Goal: Task Accomplishment & Management: Manage account settings

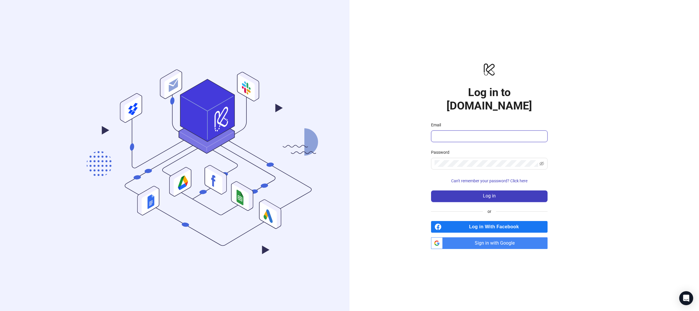
click at [498, 133] on input "Email" at bounding box center [489, 136] width 108 height 7
click at [608, 124] on div "logo/logo-mobile Log in to Kitchn.io Email Password Can't remember your passwor…" at bounding box center [490, 155] width 280 height 311
click at [500, 238] on span "Sign in with Google" at bounding box center [496, 243] width 103 height 12
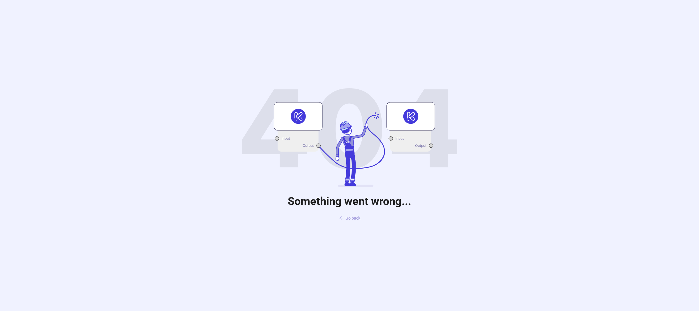
click at [354, 220] on span "Go back" at bounding box center [352, 218] width 15 height 5
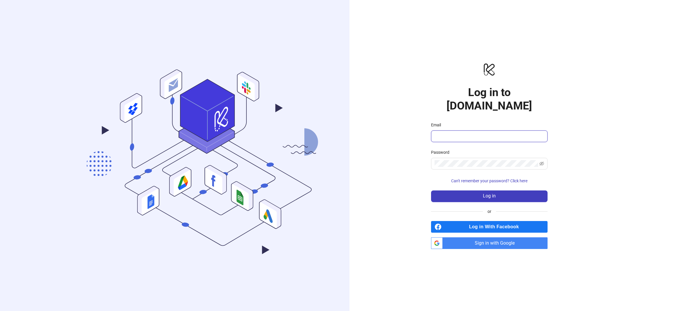
click at [473, 133] on span at bounding box center [489, 136] width 117 height 12
click at [0, 311] on com-1password-button at bounding box center [0, 311] width 0 height 0
type input "**********"
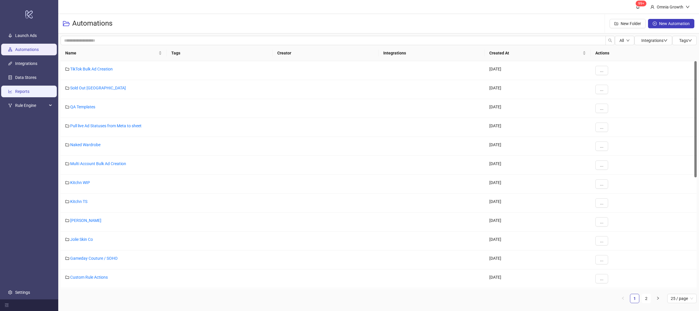
click at [29, 94] on link "Reports" at bounding box center [22, 91] width 14 height 5
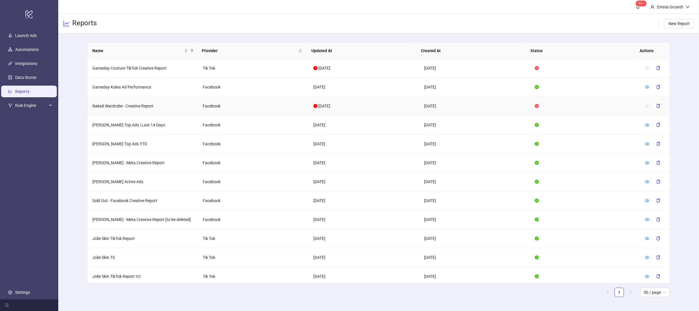
scroll to position [22, 0]
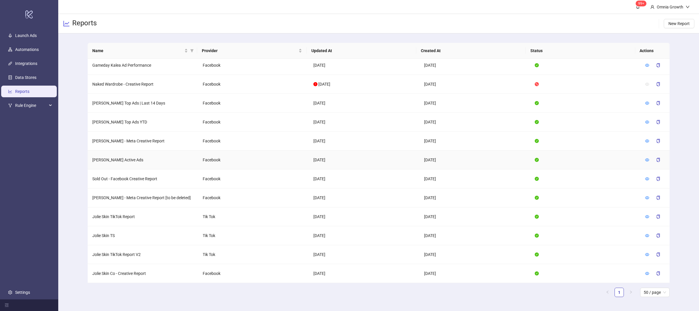
click at [107, 160] on td "[PERSON_NAME] Active Ads" at bounding box center [143, 160] width 111 height 19
click at [645, 159] on icon "eye" at bounding box center [647, 160] width 4 height 4
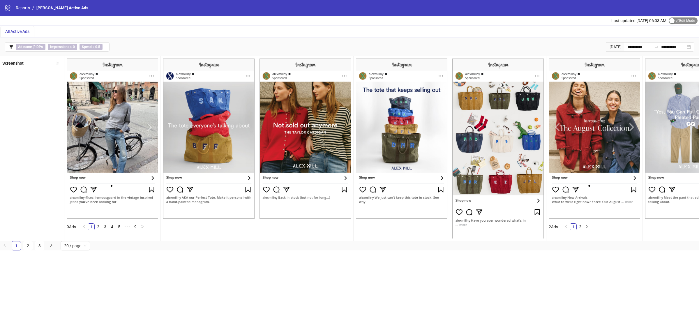
click at [673, 19] on div "button" at bounding box center [671, 20] width 5 height 5
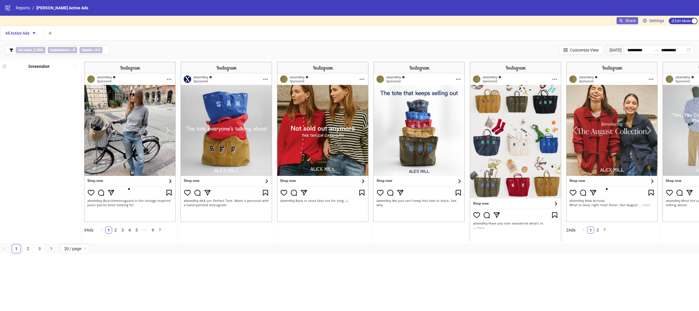
click at [627, 22] on span "Share" at bounding box center [630, 20] width 10 height 5
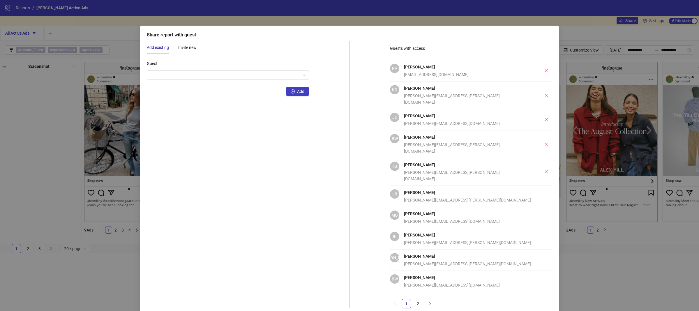
scroll to position [8, 0]
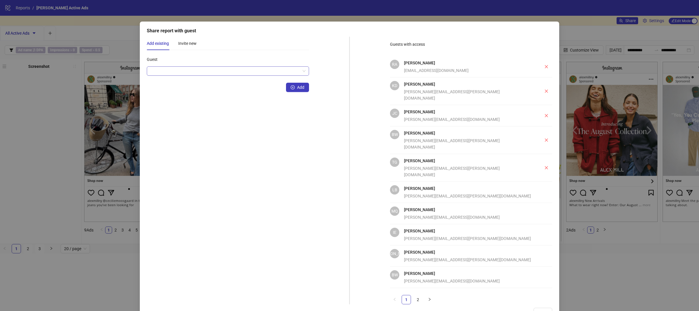
click at [239, 75] on input "Guest" at bounding box center [225, 71] width 150 height 9
click at [442, 109] on div "Johnny Chau johnny@alexmill.com" at bounding box center [466, 116] width 125 height 14
drag, startPoint x: 393, startPoint y: 44, endPoint x: 418, endPoint y: 44, distance: 24.5
click at [418, 44] on span "Guests with access" at bounding box center [407, 44] width 35 height 5
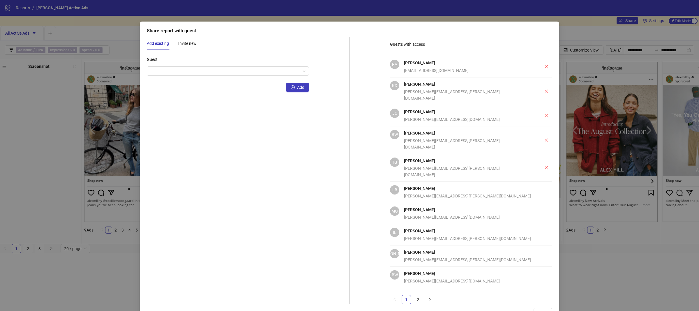
click at [545, 114] on icon "close" at bounding box center [546, 115] width 3 height 3
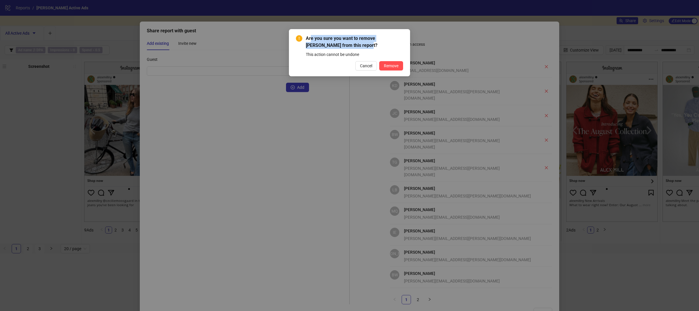
drag, startPoint x: 317, startPoint y: 40, endPoint x: 354, endPoint y: 44, distance: 37.2
click at [354, 44] on span "Are you sure you want to remove Johnny Chau from this report?" at bounding box center [354, 42] width 97 height 14
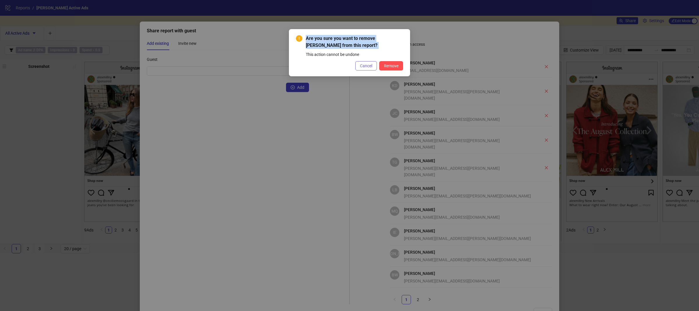
click at [367, 64] on span "Cancel" at bounding box center [366, 65] width 12 height 5
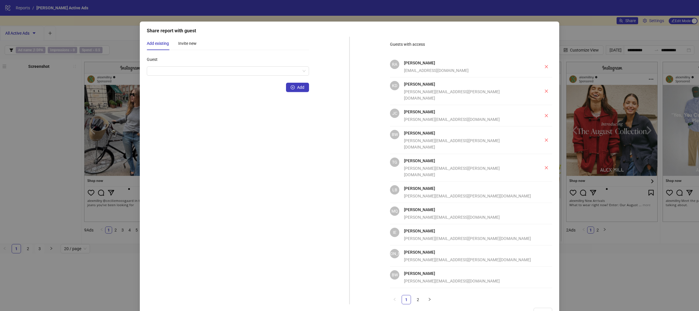
click at [614, 151] on div "Share report with guest Add existing Invite new Guest Add Guests with access RA…" at bounding box center [349, 155] width 699 height 311
click at [538, 310] on span "Done" at bounding box center [542, 312] width 9 height 5
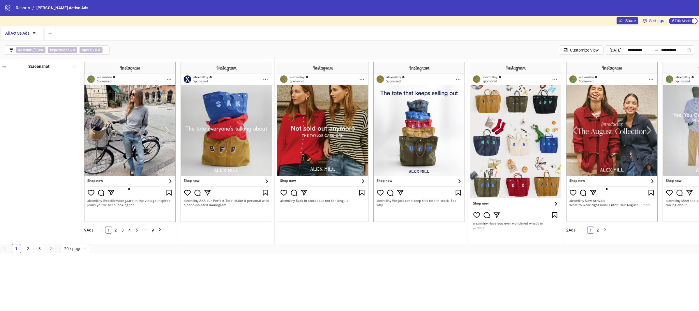
scroll to position [0, 0]
click at [650, 20] on span "Settings" at bounding box center [656, 20] width 15 height 6
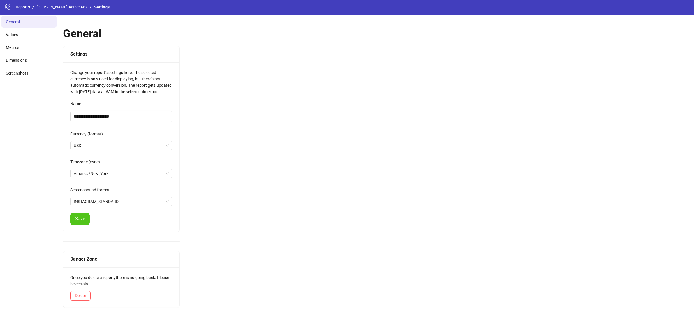
scroll to position [2, 0]
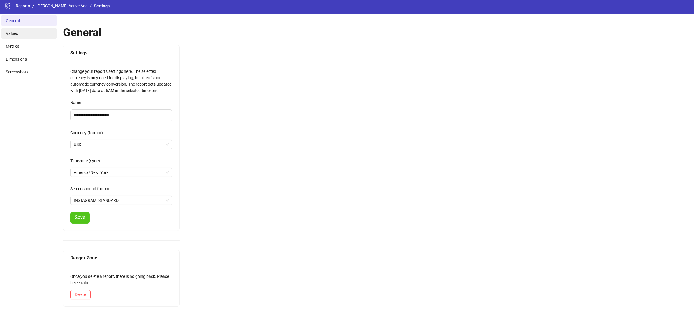
click at [19, 35] on li "Values" at bounding box center [29, 34] width 56 height 12
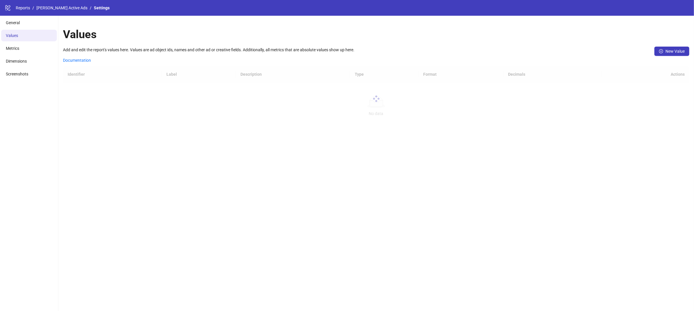
scroll to position [0, 0]
click at [20, 48] on li "Metrics" at bounding box center [29, 49] width 56 height 12
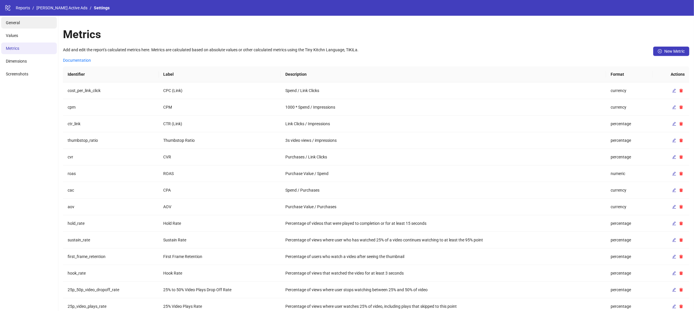
click at [21, 19] on li "General" at bounding box center [29, 23] width 56 height 12
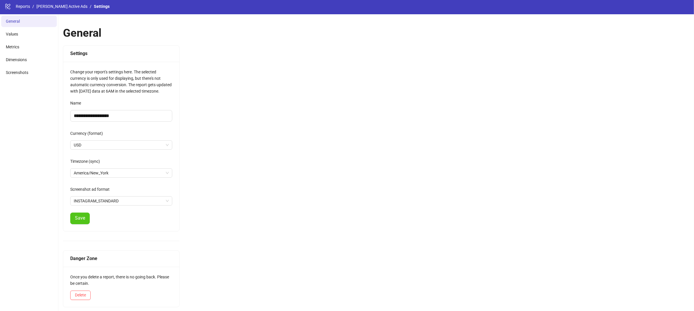
scroll to position [2, 0]
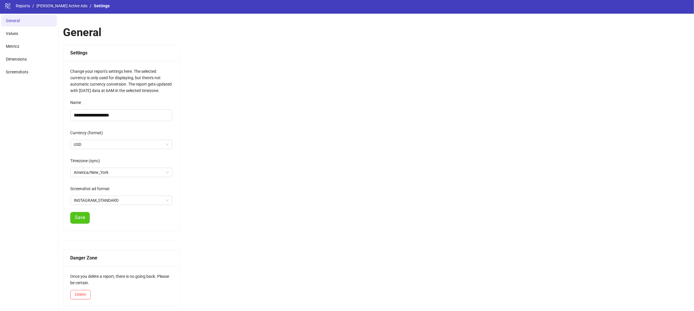
click at [53, 5] on link "[PERSON_NAME] Active Ads" at bounding box center [61, 6] width 53 height 6
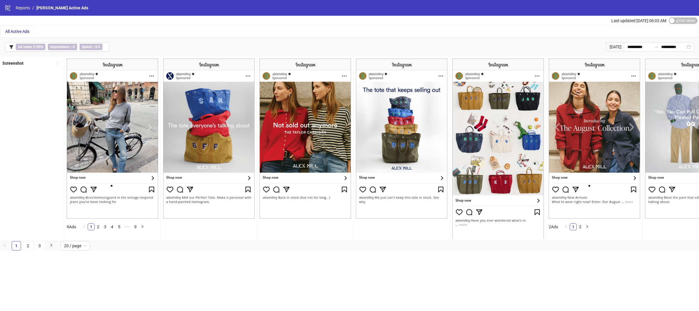
click at [43, 126] on div "Screenshot" at bounding box center [32, 148] width 64 height 184
